Goal: Task Accomplishment & Management: Use online tool/utility

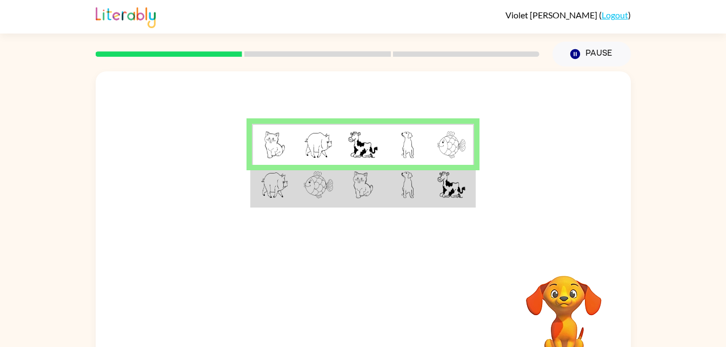
click at [361, 194] on img at bounding box center [363, 184] width 21 height 27
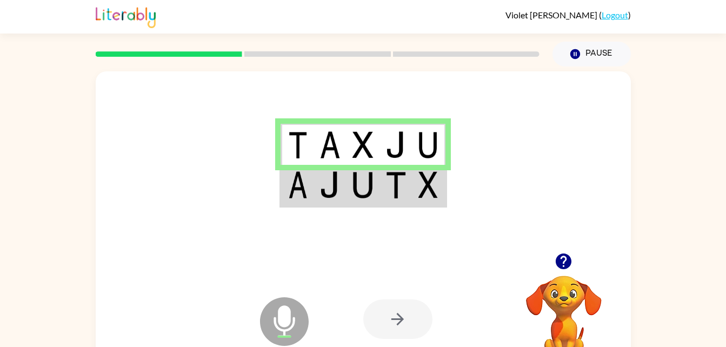
click at [349, 190] on td at bounding box center [363, 186] width 33 height 42
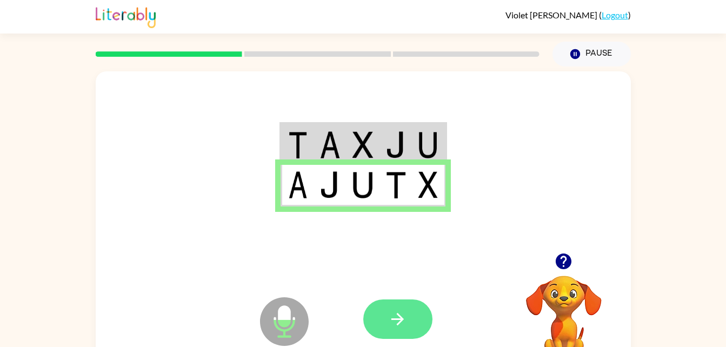
click at [401, 317] on icon "button" at bounding box center [397, 319] width 12 height 12
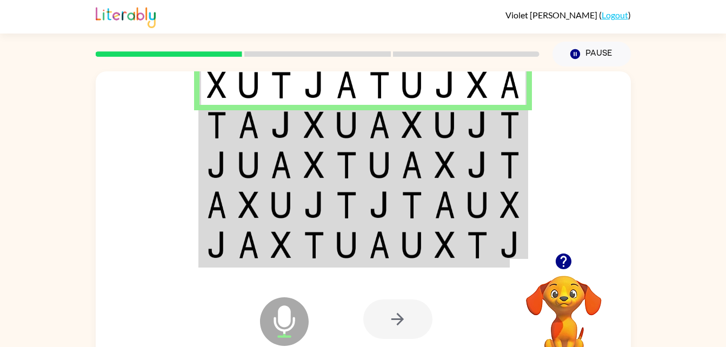
click at [255, 115] on img at bounding box center [248, 124] width 21 height 27
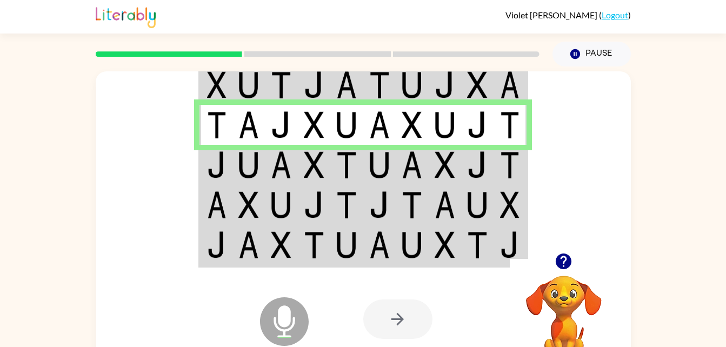
click at [265, 165] on td at bounding box center [281, 165] width 33 height 40
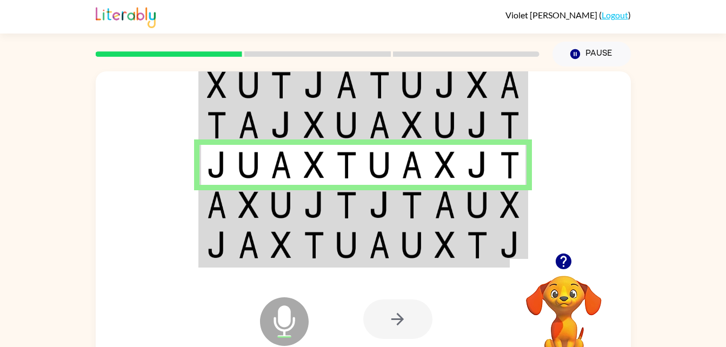
click at [265, 202] on td at bounding box center [281, 205] width 33 height 40
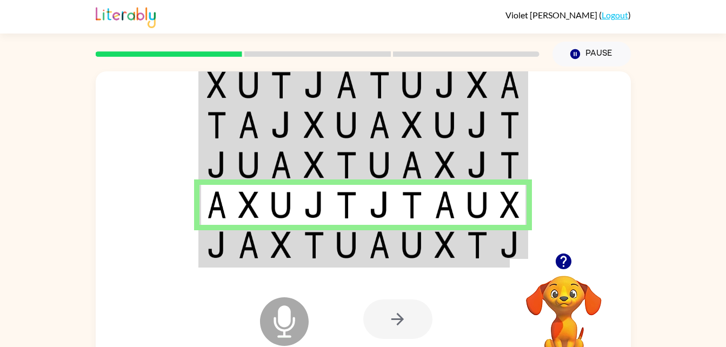
click at [405, 262] on div at bounding box center [443, 319] width 160 height 122
click at [371, 256] on img at bounding box center [379, 244] width 21 height 27
click at [291, 247] on img at bounding box center [281, 244] width 21 height 27
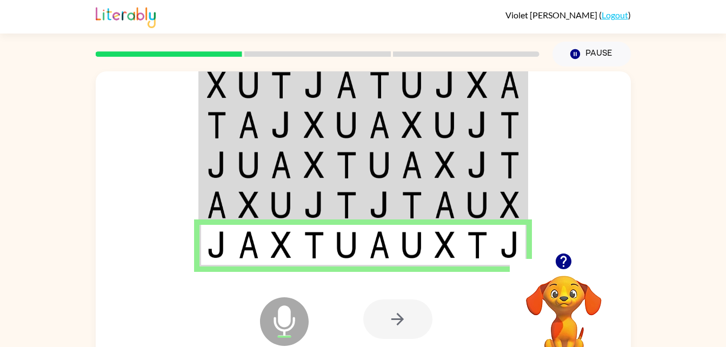
scroll to position [33, 0]
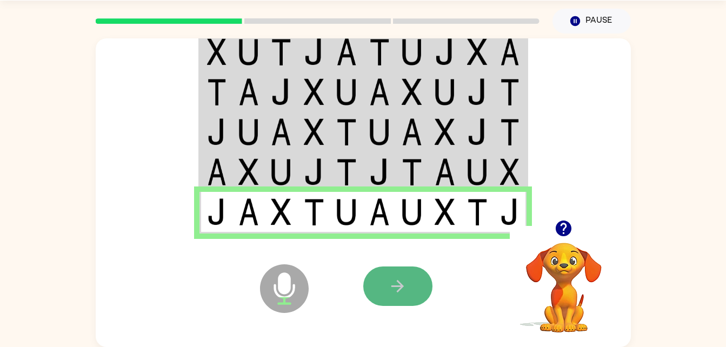
click at [395, 286] on icon "button" at bounding box center [397, 286] width 12 height 12
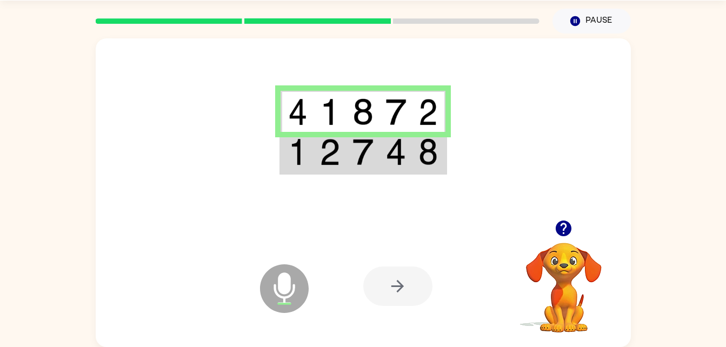
click at [361, 165] on img at bounding box center [363, 151] width 21 height 27
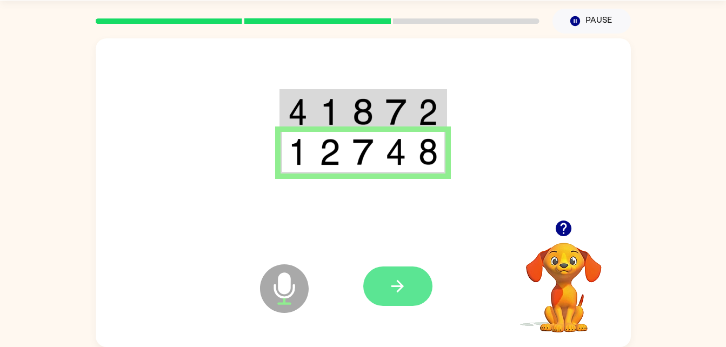
click at [386, 293] on button "button" at bounding box center [397, 286] width 69 height 39
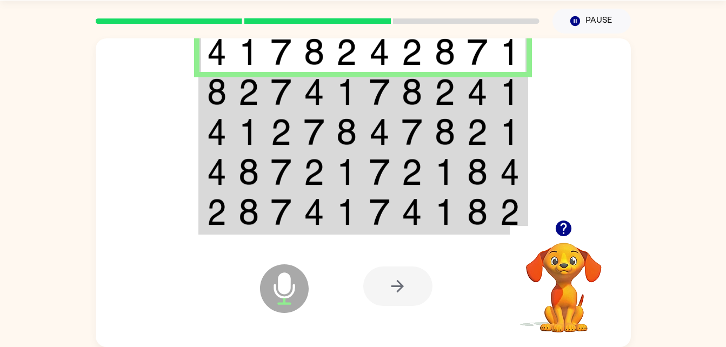
click at [290, 108] on td at bounding box center [281, 92] width 33 height 40
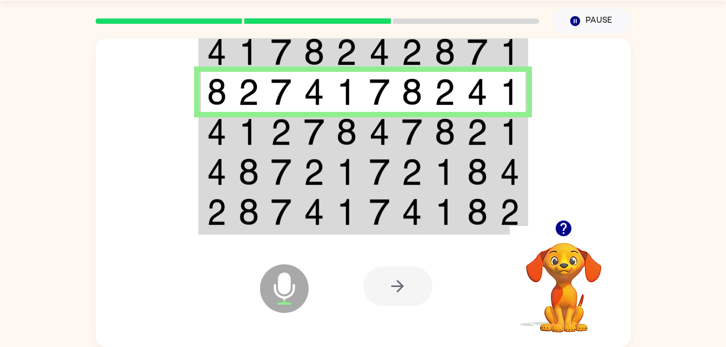
click at [261, 136] on td at bounding box center [248, 132] width 33 height 40
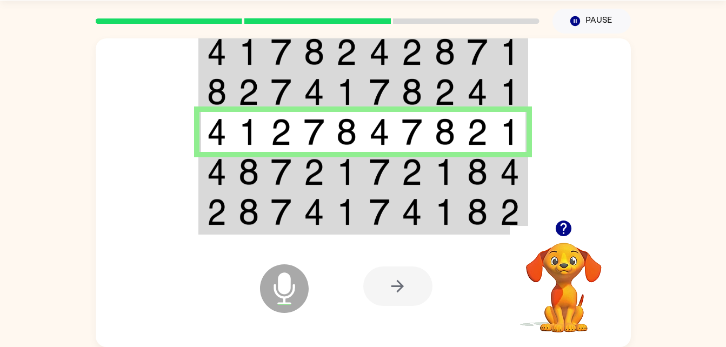
click at [315, 164] on img at bounding box center [314, 171] width 21 height 27
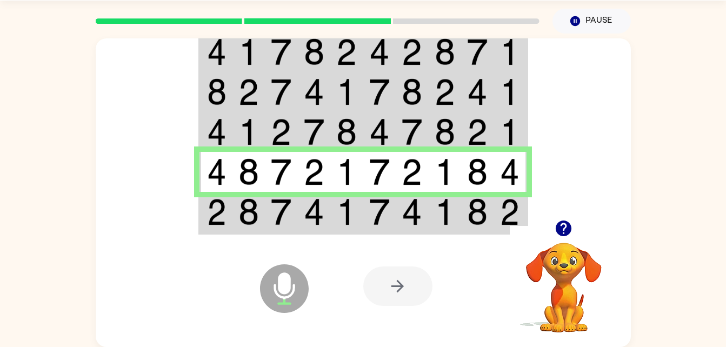
click at [454, 219] on img at bounding box center [445, 211] width 21 height 27
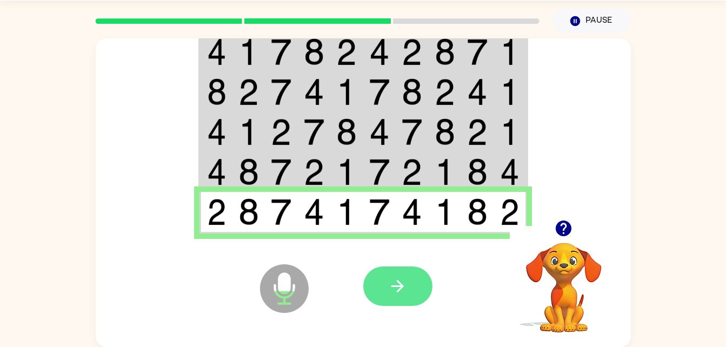
click at [406, 294] on icon "button" at bounding box center [397, 286] width 19 height 19
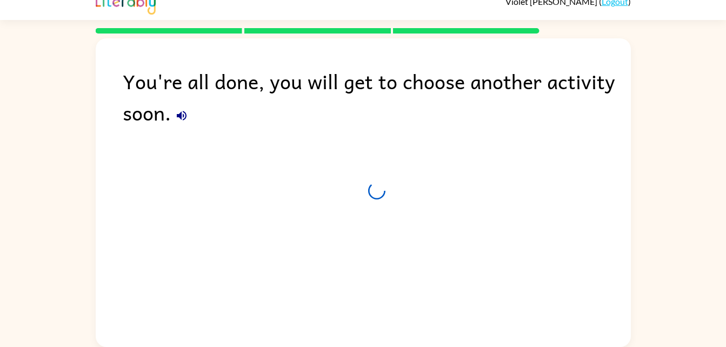
scroll to position [14, 0]
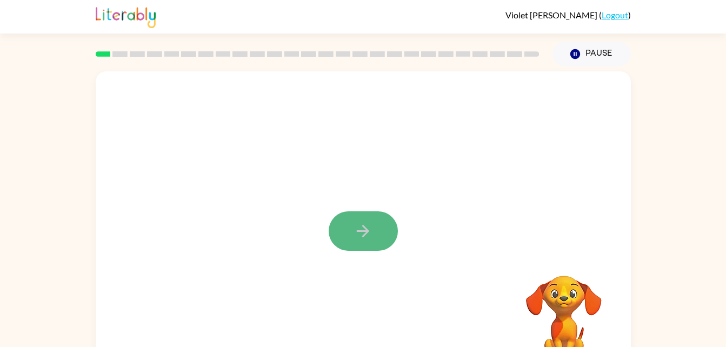
click at [350, 228] on button "button" at bounding box center [363, 230] width 69 height 39
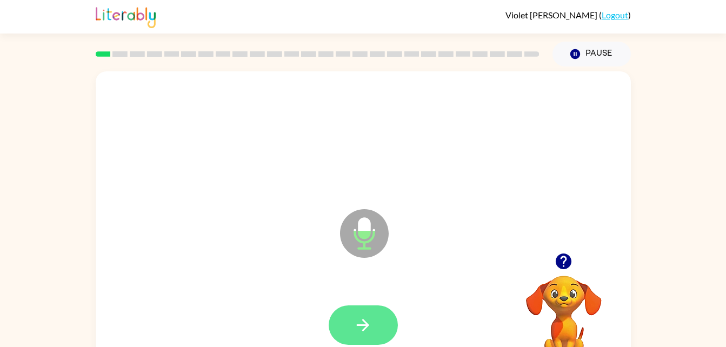
click at [374, 324] on button "button" at bounding box center [363, 324] width 69 height 39
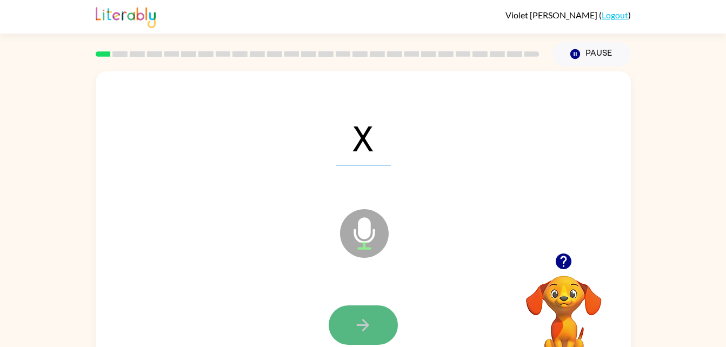
click at [368, 327] on icon "button" at bounding box center [363, 325] width 19 height 19
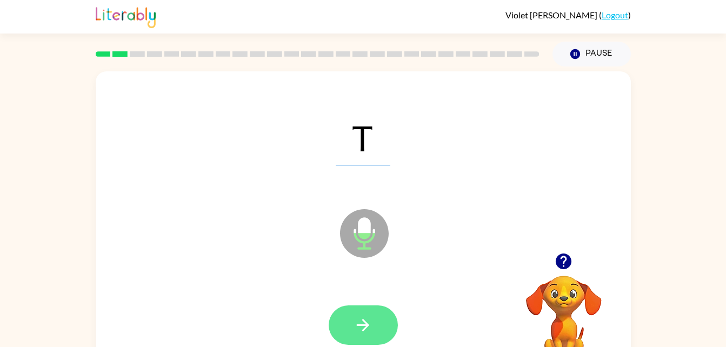
click at [350, 329] on button "button" at bounding box center [363, 324] width 69 height 39
click at [356, 317] on icon "button" at bounding box center [363, 325] width 19 height 19
click at [357, 331] on icon "button" at bounding box center [363, 325] width 19 height 19
click at [369, 314] on button "button" at bounding box center [363, 324] width 69 height 39
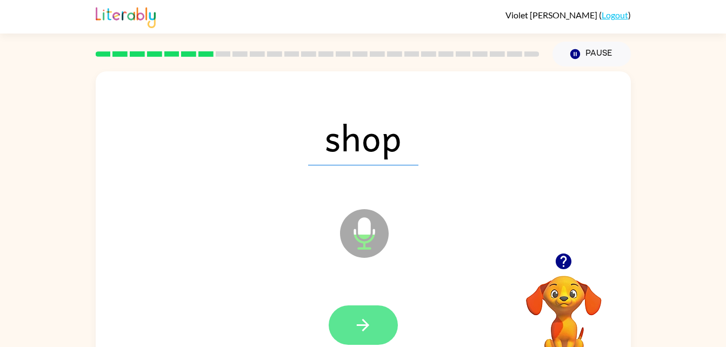
click at [360, 309] on button "button" at bounding box center [363, 324] width 69 height 39
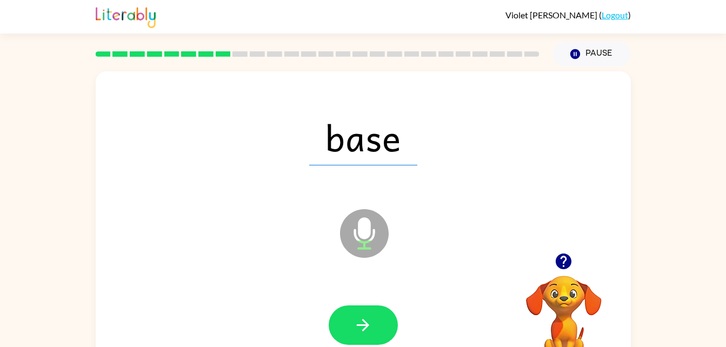
click at [563, 296] on video "Your browser must support playing .mp4 files to use Literably. Please try using…" at bounding box center [564, 313] width 108 height 108
click at [560, 278] on video "Your browser must support playing .mp4 files to use Literably. Please try using…" at bounding box center [564, 313] width 108 height 108
click at [554, 281] on video "Your browser must support playing .mp4 files to use Literably. Please try using…" at bounding box center [564, 313] width 108 height 108
click at [565, 273] on button "button" at bounding box center [564, 262] width 28 height 28
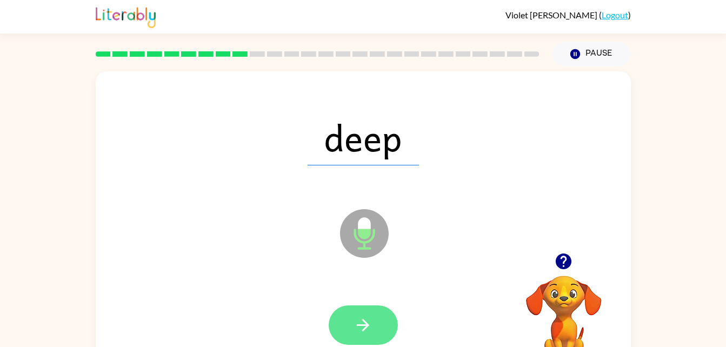
click at [376, 334] on button "button" at bounding box center [363, 324] width 69 height 39
click at [348, 324] on button "button" at bounding box center [363, 324] width 69 height 39
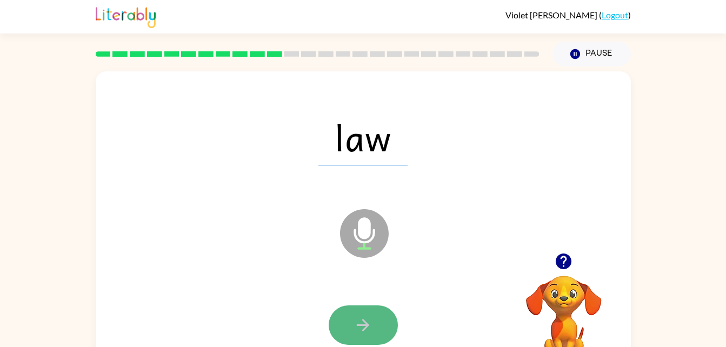
click at [378, 329] on button "button" at bounding box center [363, 324] width 69 height 39
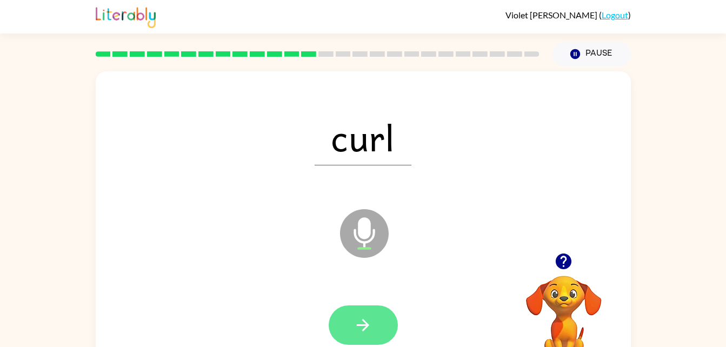
click at [370, 315] on button "button" at bounding box center [363, 324] width 69 height 39
click at [354, 323] on icon "button" at bounding box center [363, 325] width 19 height 19
click at [347, 330] on button "button" at bounding box center [363, 324] width 69 height 39
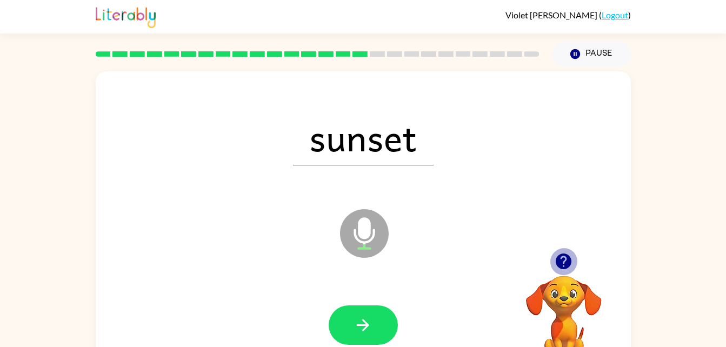
click at [564, 261] on icon "button" at bounding box center [564, 262] width 16 height 16
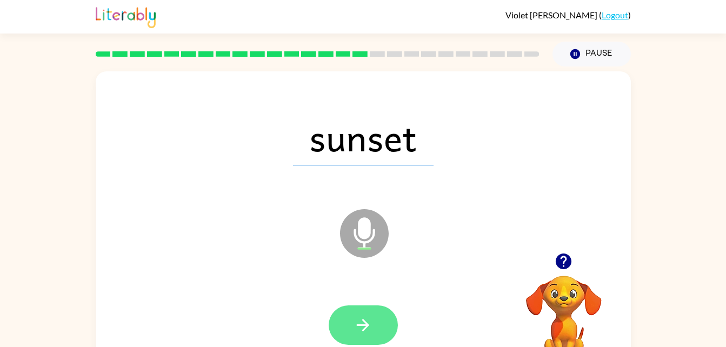
click at [358, 325] on icon "button" at bounding box center [363, 325] width 12 height 12
click at [346, 324] on button "button" at bounding box center [363, 324] width 69 height 39
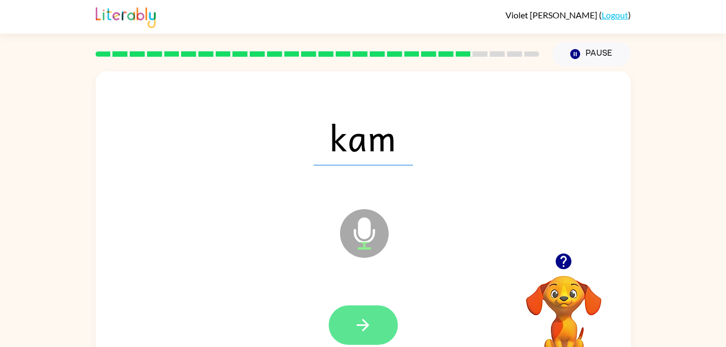
click at [357, 315] on button "button" at bounding box center [363, 324] width 69 height 39
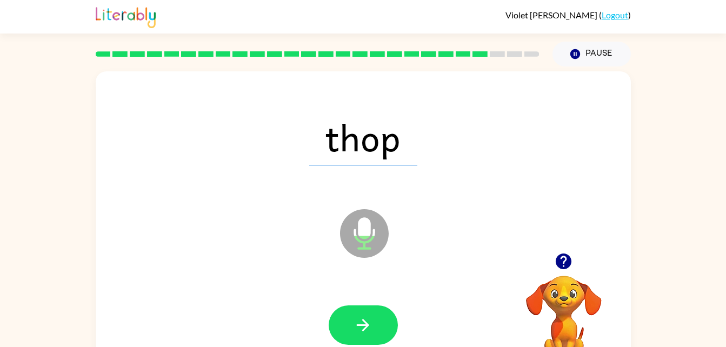
click at [358, 299] on div at bounding box center [364, 325] width 514 height 89
click at [361, 320] on icon "button" at bounding box center [363, 325] width 19 height 19
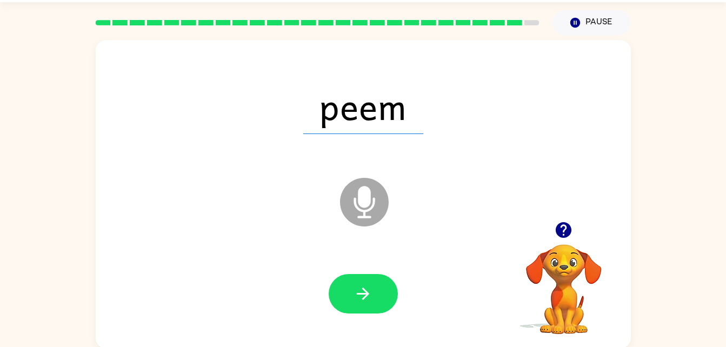
scroll to position [33, 0]
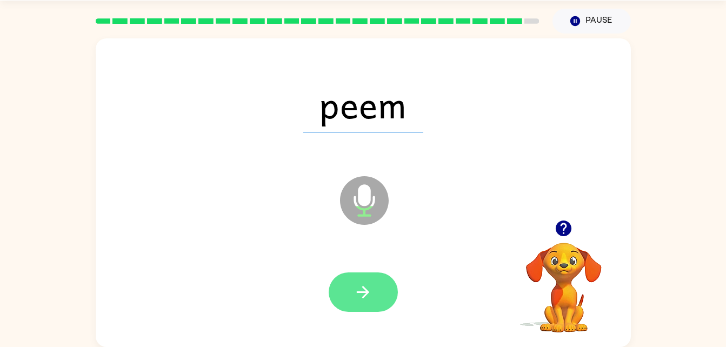
click at [374, 305] on button "button" at bounding box center [363, 292] width 69 height 39
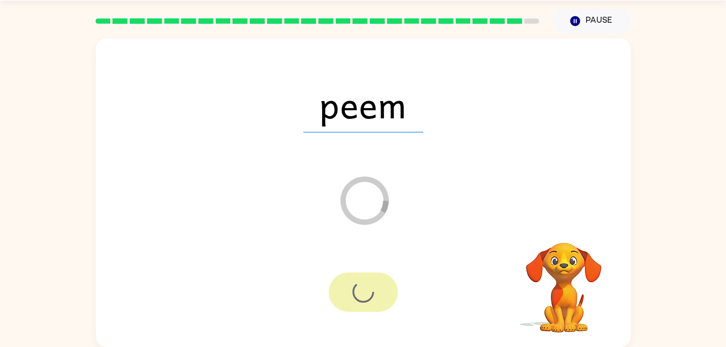
scroll to position [14, 0]
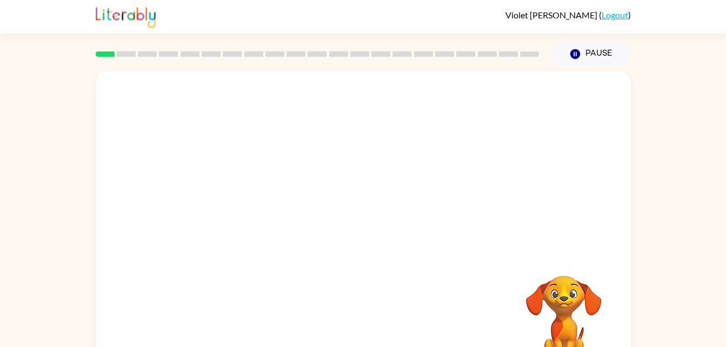
click at [161, 124] on div at bounding box center [363, 162] width 535 height 182
click at [147, 105] on div at bounding box center [363, 162] width 535 height 182
click at [356, 225] on icon "button" at bounding box center [363, 231] width 19 height 19
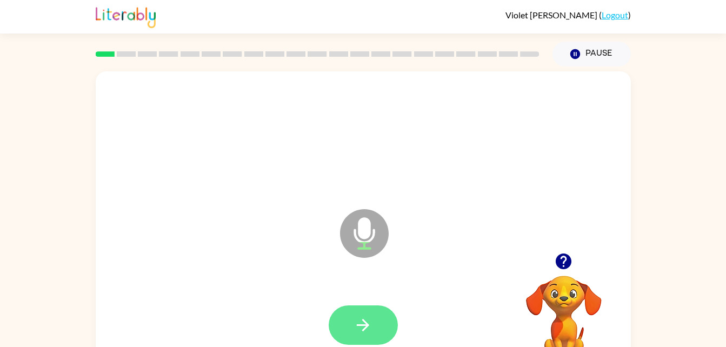
click at [356, 325] on icon "button" at bounding box center [363, 325] width 19 height 19
click at [342, 324] on button "button" at bounding box center [363, 324] width 69 height 39
click at [356, 323] on icon "button" at bounding box center [363, 325] width 19 height 19
click at [361, 320] on icon "button" at bounding box center [363, 325] width 19 height 19
click at [358, 333] on icon "button" at bounding box center [363, 325] width 19 height 19
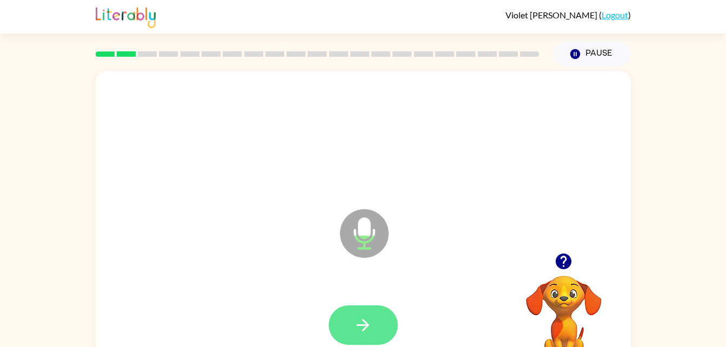
click at [361, 327] on icon "button" at bounding box center [363, 325] width 19 height 19
click at [367, 318] on icon "button" at bounding box center [363, 325] width 19 height 19
click at [377, 321] on button "button" at bounding box center [363, 324] width 69 height 39
click at [366, 310] on button "button" at bounding box center [363, 324] width 69 height 39
click at [365, 318] on icon "button" at bounding box center [363, 325] width 19 height 19
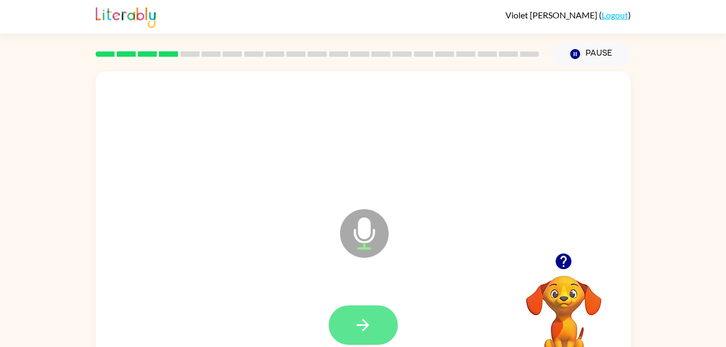
click at [349, 320] on button "button" at bounding box center [363, 324] width 69 height 39
click at [558, 257] on icon "button" at bounding box center [564, 262] width 16 height 16
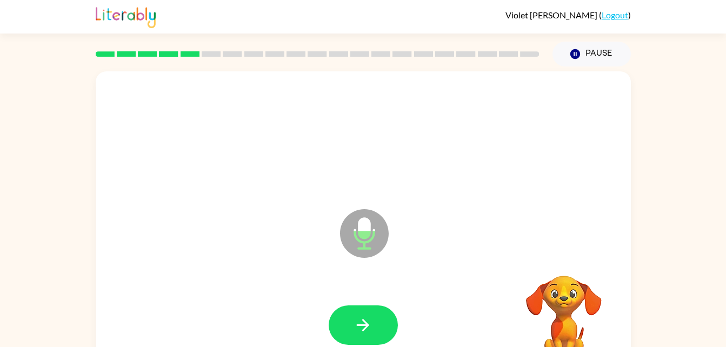
click at [553, 264] on video "Your browser must support playing .mp4 files to use Literably. Please try using…" at bounding box center [564, 313] width 108 height 108
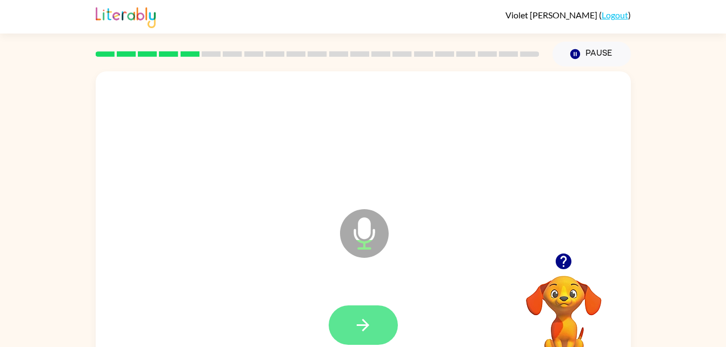
click at [357, 317] on icon "button" at bounding box center [363, 325] width 19 height 19
click at [361, 331] on icon "button" at bounding box center [363, 325] width 19 height 19
click at [362, 341] on button "button" at bounding box center [363, 324] width 69 height 39
click at [359, 309] on button "button" at bounding box center [363, 324] width 69 height 39
click at [366, 331] on icon "button" at bounding box center [363, 325] width 19 height 19
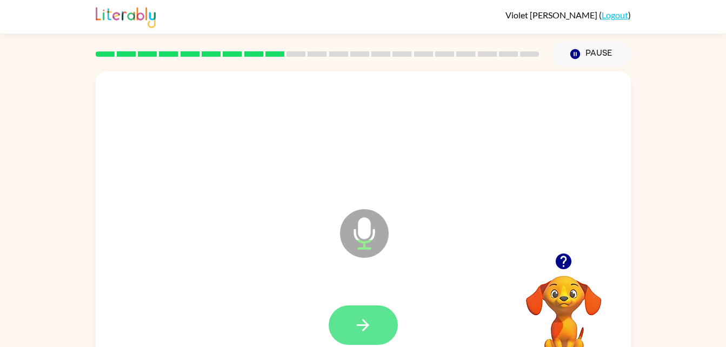
click at [359, 318] on icon "button" at bounding box center [363, 325] width 19 height 19
click at [362, 329] on icon "button" at bounding box center [363, 325] width 19 height 19
click at [365, 329] on icon "button" at bounding box center [363, 325] width 12 height 12
click at [375, 317] on button "button" at bounding box center [363, 324] width 69 height 39
click at [361, 320] on icon "button" at bounding box center [363, 325] width 19 height 19
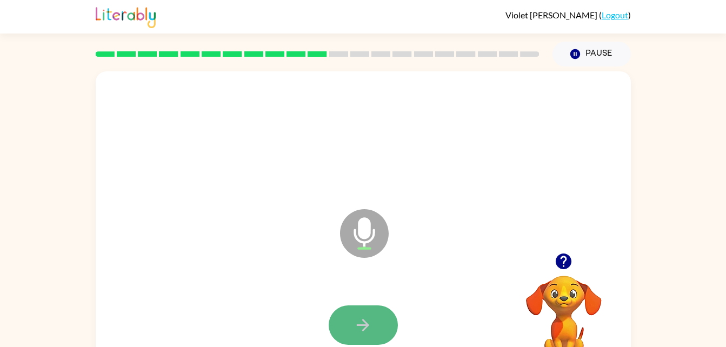
click at [362, 323] on icon "button" at bounding box center [363, 325] width 19 height 19
click at [357, 321] on icon "button" at bounding box center [363, 325] width 19 height 19
click at [354, 324] on icon "button" at bounding box center [363, 325] width 19 height 19
click at [368, 328] on icon "button" at bounding box center [363, 325] width 19 height 19
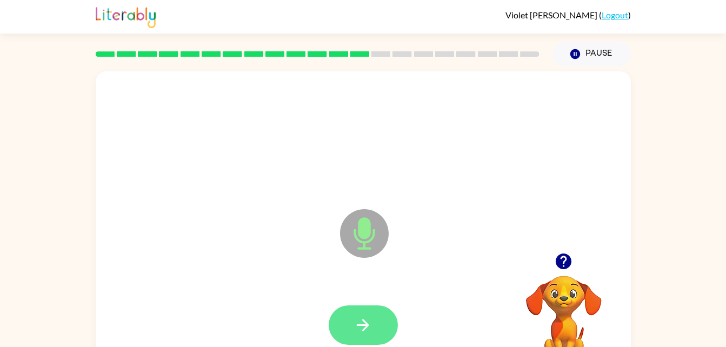
click at [361, 311] on button "button" at bounding box center [363, 324] width 69 height 39
click at [376, 314] on button "button" at bounding box center [363, 324] width 69 height 39
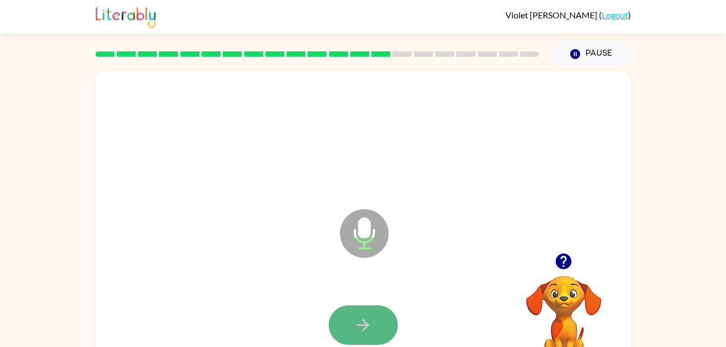
click at [396, 328] on button "button" at bounding box center [363, 324] width 69 height 39
click at [334, 315] on button "button" at bounding box center [363, 324] width 69 height 39
click at [370, 328] on icon "button" at bounding box center [363, 325] width 19 height 19
click at [363, 318] on icon "button" at bounding box center [363, 325] width 19 height 19
click at [357, 324] on icon "button" at bounding box center [363, 325] width 19 height 19
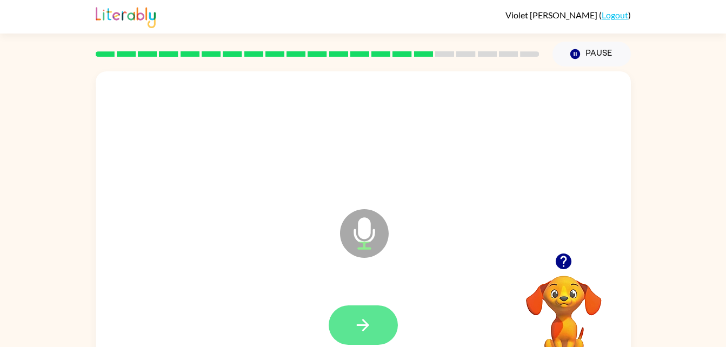
click at [360, 311] on button "button" at bounding box center [363, 324] width 69 height 39
click at [380, 325] on button "button" at bounding box center [363, 324] width 69 height 39
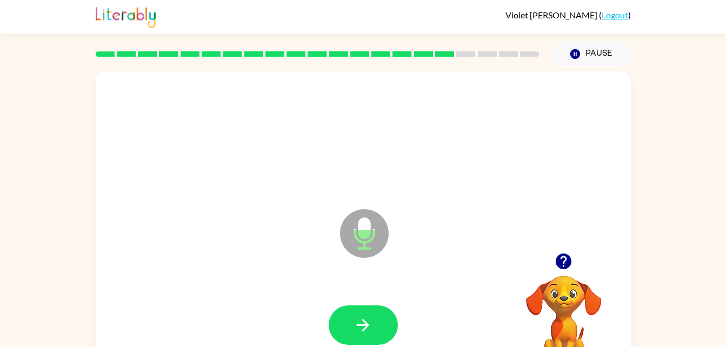
click at [557, 257] on icon "button" at bounding box center [564, 262] width 16 height 16
click at [577, 270] on div at bounding box center [564, 262] width 108 height 28
click at [616, 275] on div at bounding box center [564, 262] width 108 height 28
click at [594, 275] on div at bounding box center [564, 262] width 108 height 28
click at [557, 274] on button "button" at bounding box center [564, 262] width 28 height 28
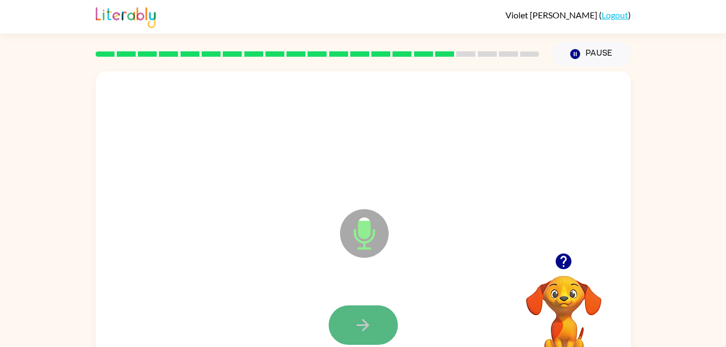
click at [360, 326] on icon "button" at bounding box center [363, 325] width 19 height 19
click at [366, 316] on icon "button" at bounding box center [363, 325] width 19 height 19
click at [346, 306] on button "button" at bounding box center [363, 324] width 69 height 39
click at [370, 318] on icon "button" at bounding box center [363, 325] width 19 height 19
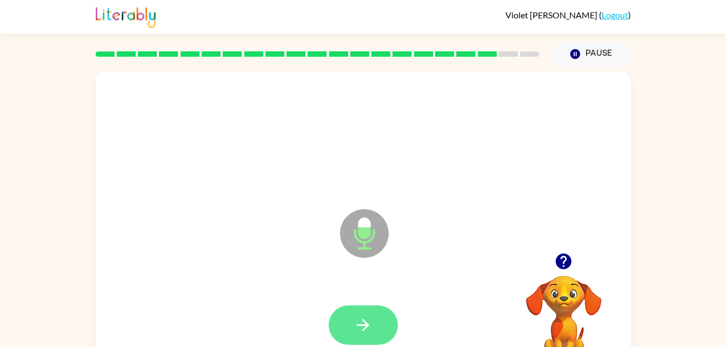
click at [366, 321] on icon "button" at bounding box center [363, 325] width 19 height 19
click at [377, 337] on button "button" at bounding box center [363, 324] width 69 height 39
click at [378, 339] on button "button" at bounding box center [363, 324] width 69 height 39
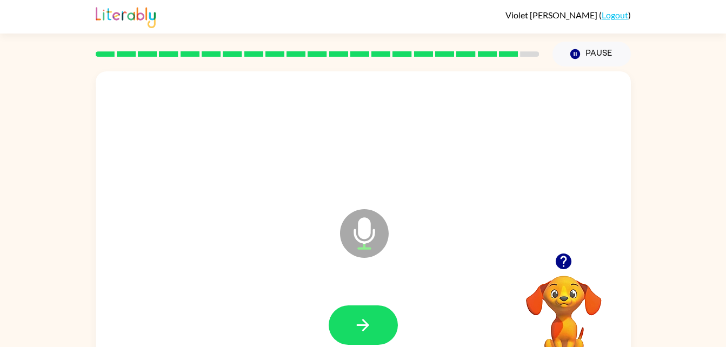
click at [568, 264] on icon "button" at bounding box center [564, 262] width 16 height 16
click at [349, 325] on button "button" at bounding box center [363, 324] width 69 height 39
